Goal: Information Seeking & Learning: Find specific page/section

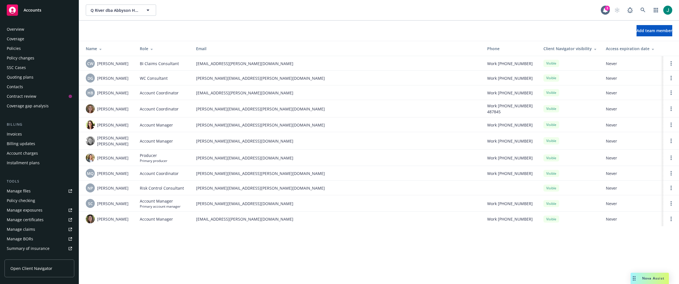
scroll to position [102, 0]
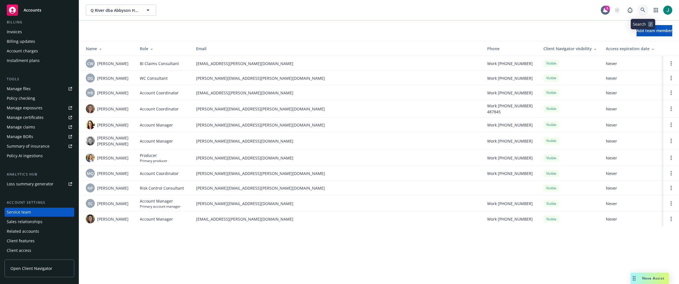
click at [642, 10] on icon at bounding box center [643, 10] width 5 height 5
click at [644, 9] on icon at bounding box center [643, 10] width 5 height 5
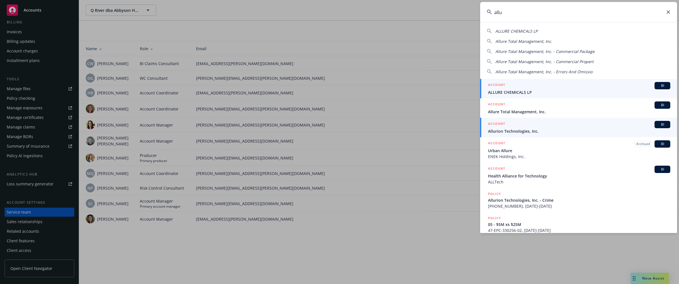
type input "allu"
click at [504, 128] on div "ACCOUNT BI Allurion Technologies, Inc." at bounding box center [579, 127] width 182 height 13
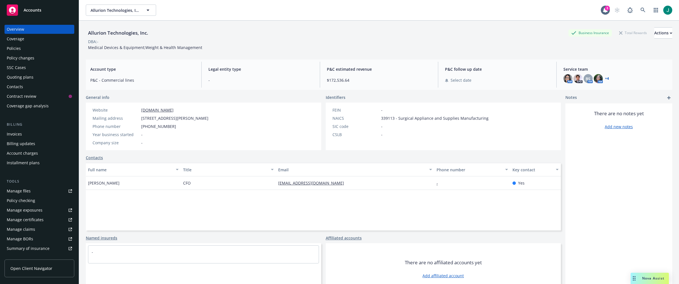
click at [18, 49] on div "Policies" at bounding box center [14, 48] width 14 height 9
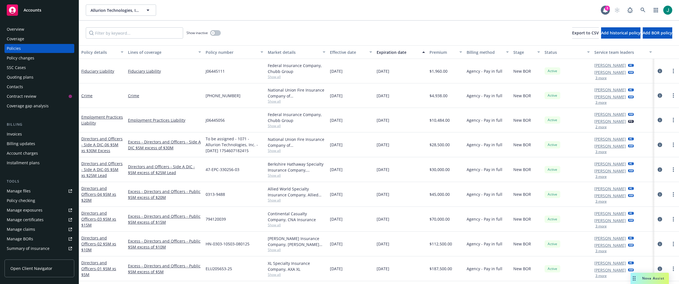
click at [17, 134] on div "Invoices" at bounding box center [14, 133] width 15 height 9
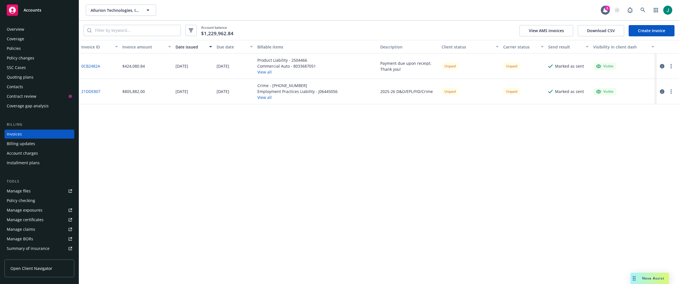
click at [262, 97] on button "View all" at bounding box center [297, 97] width 80 height 6
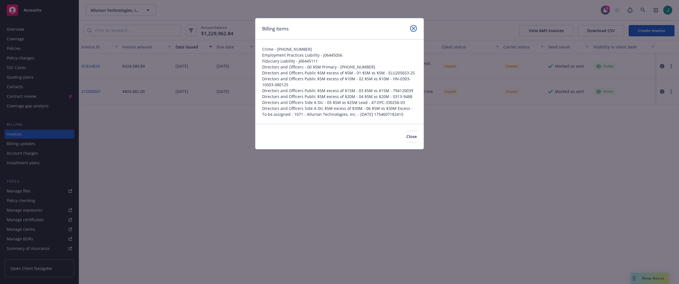
click at [415, 28] on icon "close" at bounding box center [413, 28] width 3 height 3
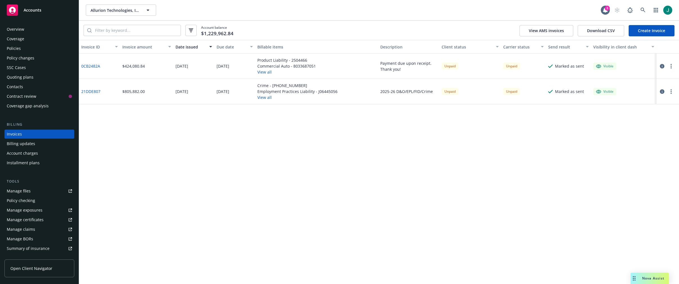
click at [116, 267] on div "Invoice ID Invoice amount Date issued Due date Billable items Description Clien…" at bounding box center [379, 162] width 600 height 244
click at [642, 11] on icon at bounding box center [643, 10] width 5 height 5
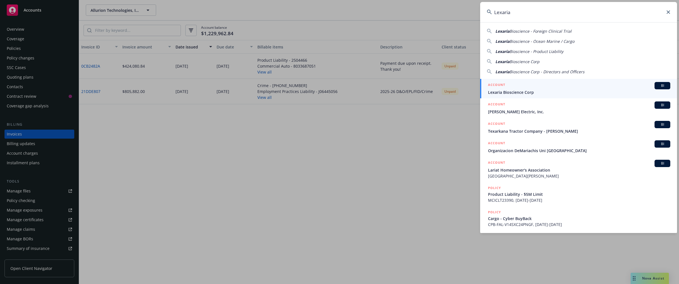
type input "Lexaria"
click at [534, 91] on span "Lexaria Bioscience Corp" at bounding box center [579, 92] width 182 height 6
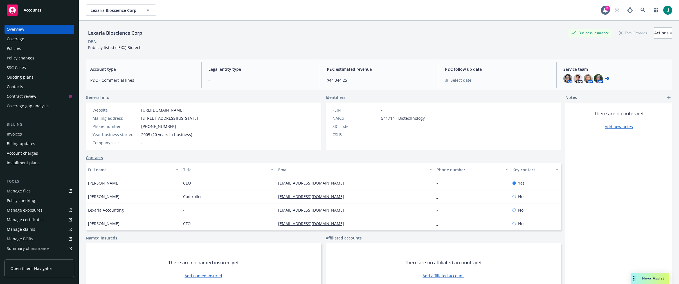
click at [14, 48] on div "Policies" at bounding box center [14, 48] width 14 height 9
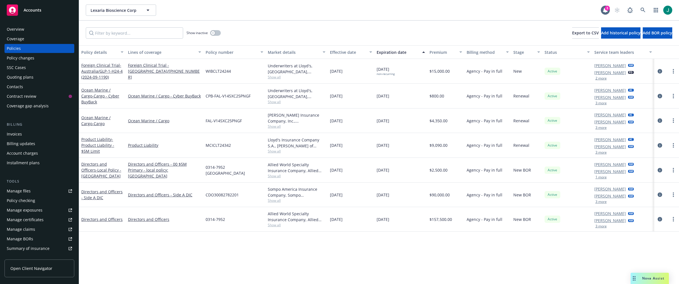
click at [277, 225] on span "Show all" at bounding box center [297, 224] width 58 height 5
click at [337, 228] on div "[DATE]" at bounding box center [351, 219] width 47 height 24
click at [661, 219] on icon "circleInformation" at bounding box center [660, 219] width 5 height 5
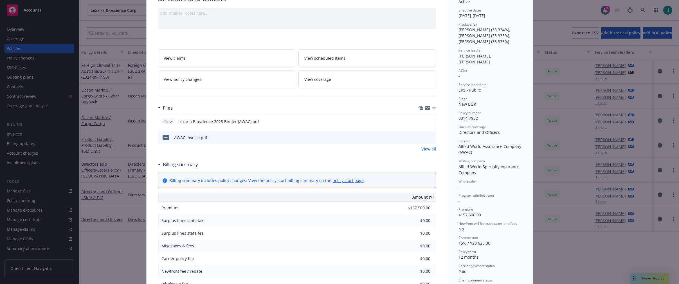
scroll to position [141, 0]
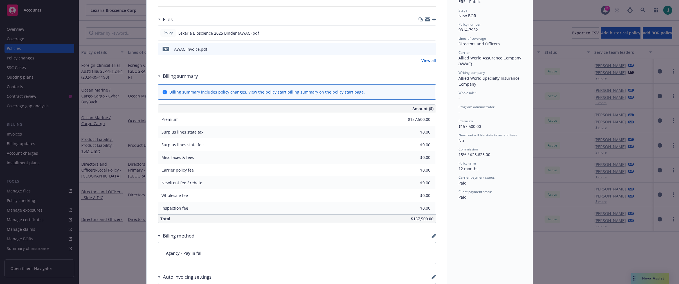
click at [408, 49] on div "pdf AWAC Invoice.pdf" at bounding box center [297, 49] width 278 height 12
click at [429, 49] on icon "preview file" at bounding box center [430, 49] width 5 height 4
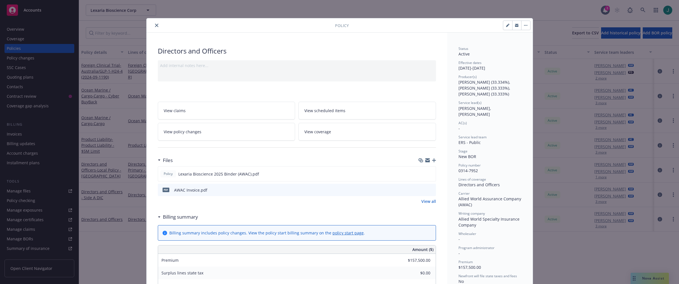
click at [155, 26] on icon "close" at bounding box center [156, 25] width 3 height 3
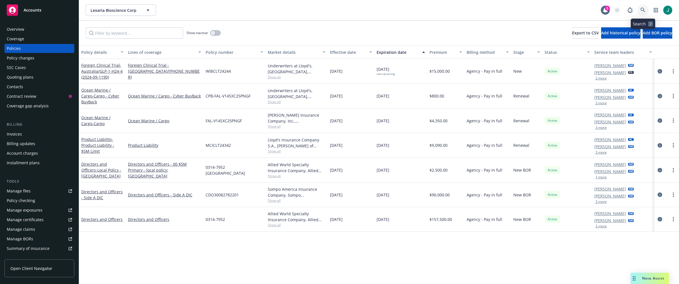
click at [644, 10] on icon at bounding box center [643, 10] width 5 height 5
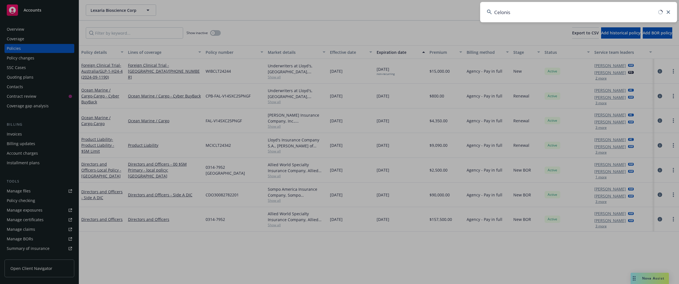
type input "Celonis"
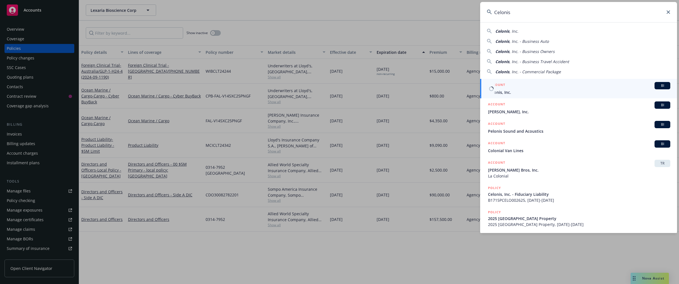
click at [506, 91] on span "Celonis, Inc." at bounding box center [579, 92] width 182 height 6
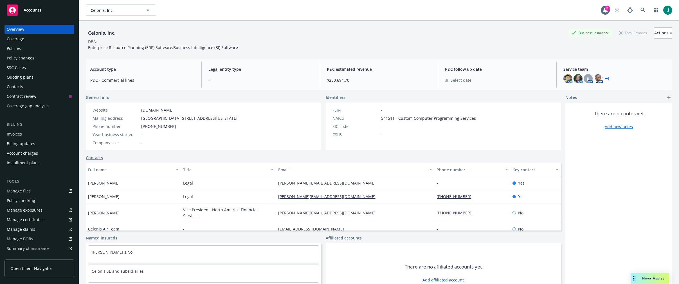
click at [19, 47] on div "Policies" at bounding box center [14, 48] width 14 height 9
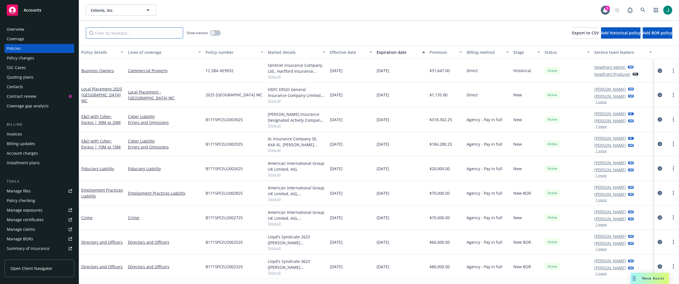
click at [117, 36] on input "Filter by keyword..." at bounding box center [134, 32] width 97 height 11
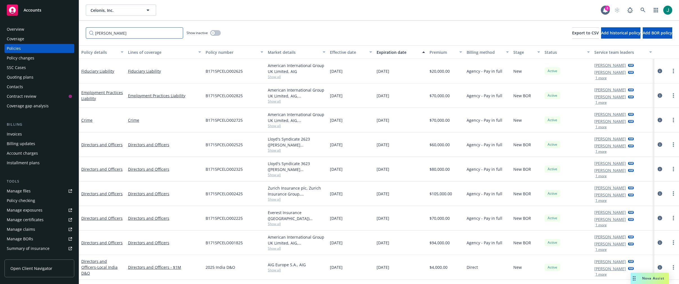
scroll to position [20, 0]
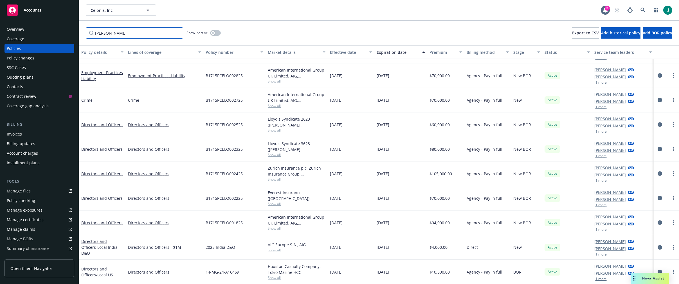
type input "Ilana"
click at [276, 229] on span "Show all" at bounding box center [297, 228] width 58 height 5
click at [406, 176] on div "06/01/2026" at bounding box center [400, 173] width 53 height 24
click at [658, 124] on icon "circleInformation" at bounding box center [660, 124] width 5 height 5
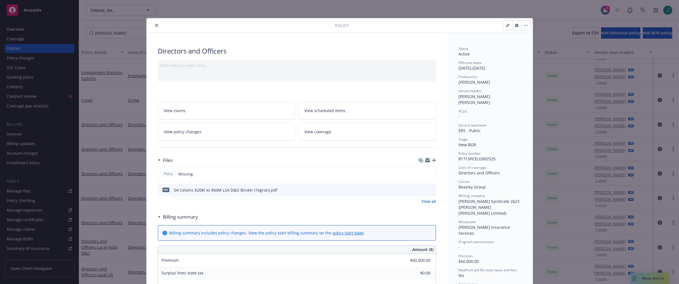
click at [155, 26] on icon "close" at bounding box center [156, 25] width 3 height 3
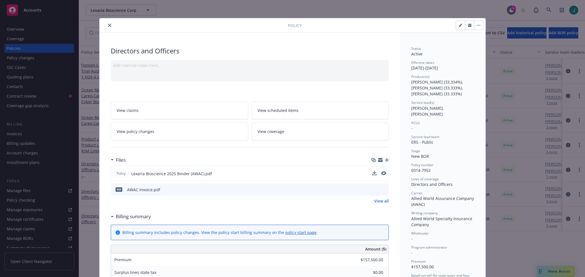
scroll to position [141, 0]
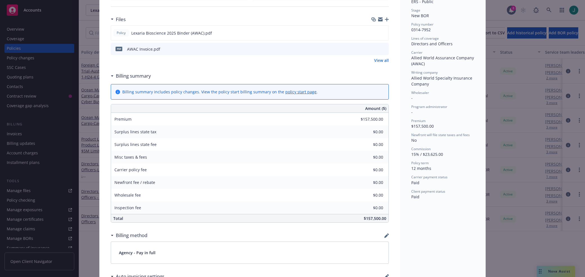
drag, startPoint x: 181, startPoint y: 24, endPoint x: 183, endPoint y: 21, distance: 3.1
click at [181, 24] on div "Files" at bounding box center [250, 20] width 278 height 12
